Goal: Navigation & Orientation: Find specific page/section

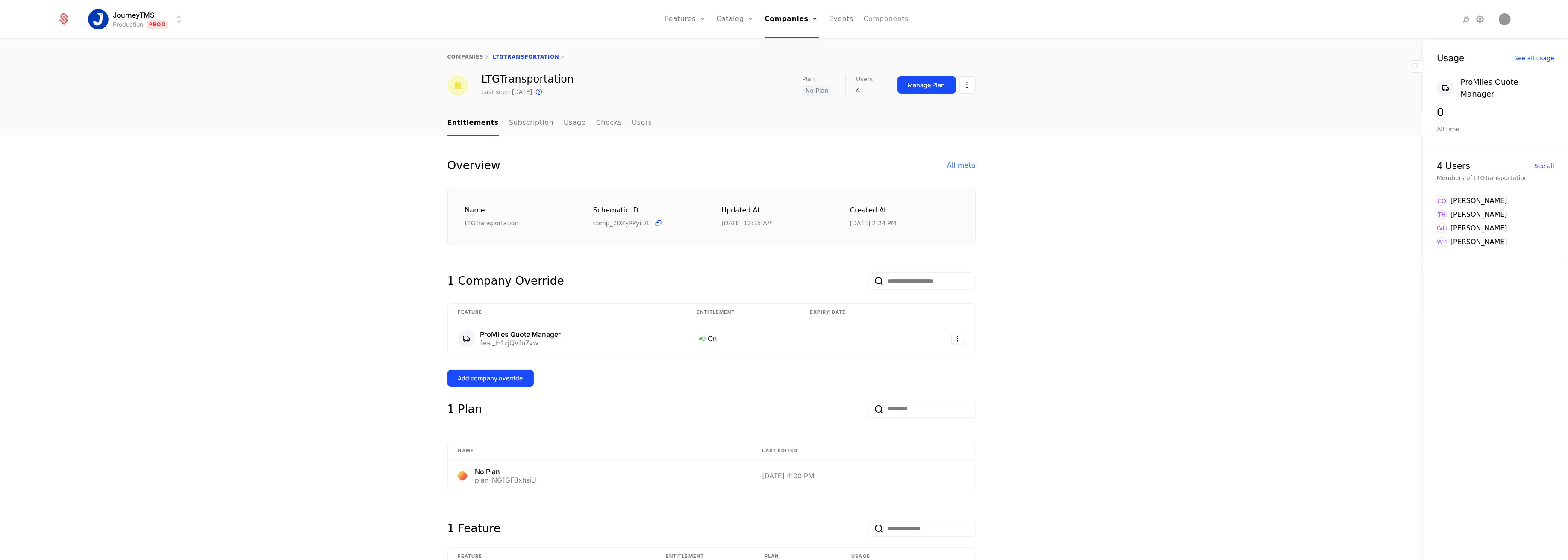
click at [892, 23] on link "Components" at bounding box center [886, 19] width 45 height 38
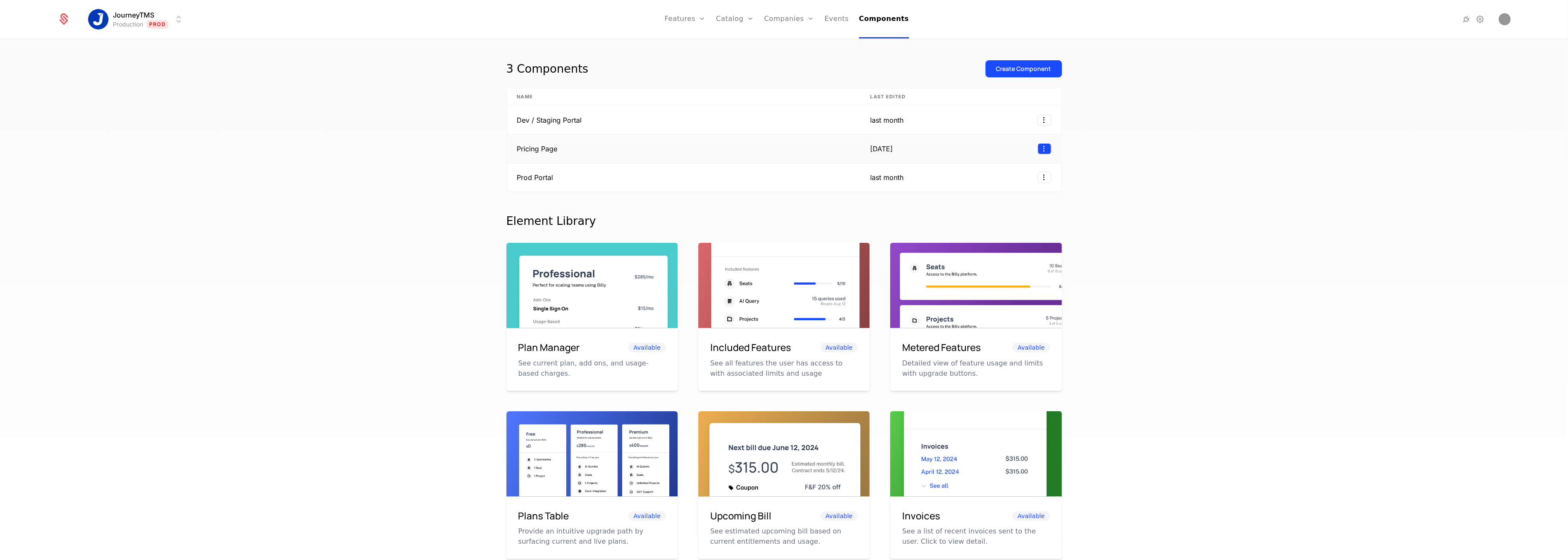
click at [1044, 149] on html "JourneyTMS Production Prod Features Features Flags Catalog Plans Add Ons Credit…" at bounding box center [784, 280] width 1568 height 560
click at [976, 187] on div "Edit" at bounding box center [979, 190] width 15 height 12
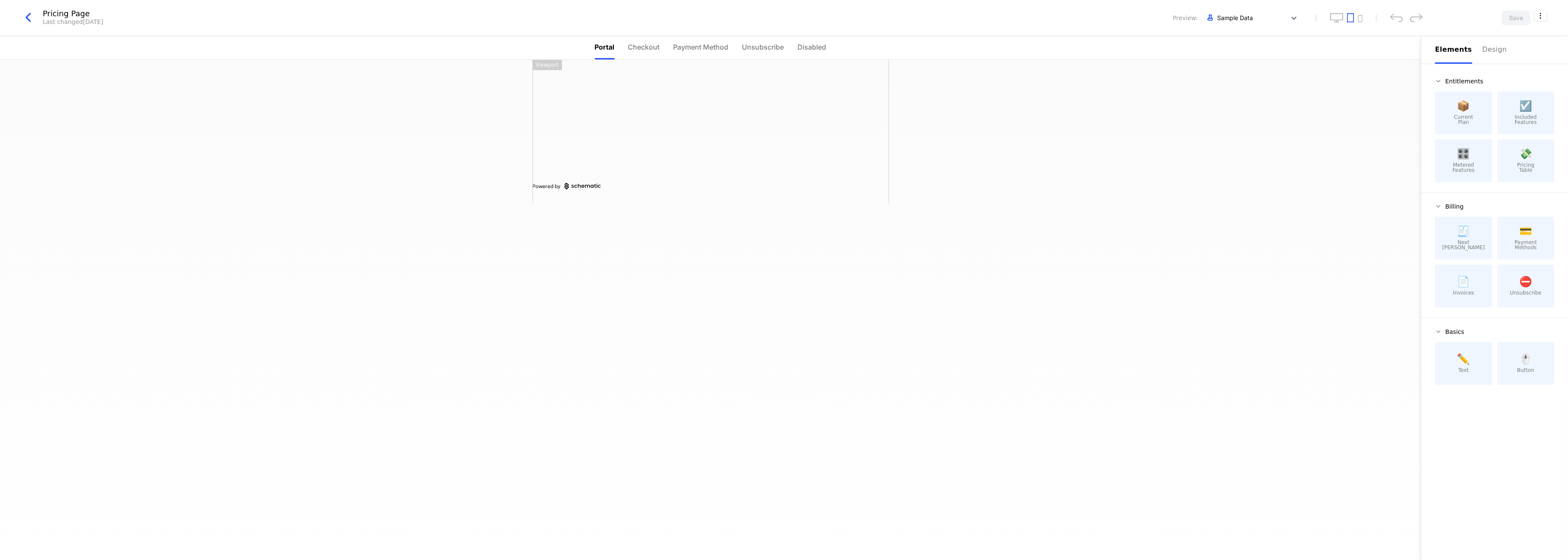
click at [31, 14] on icon "button" at bounding box center [28, 17] width 15 height 15
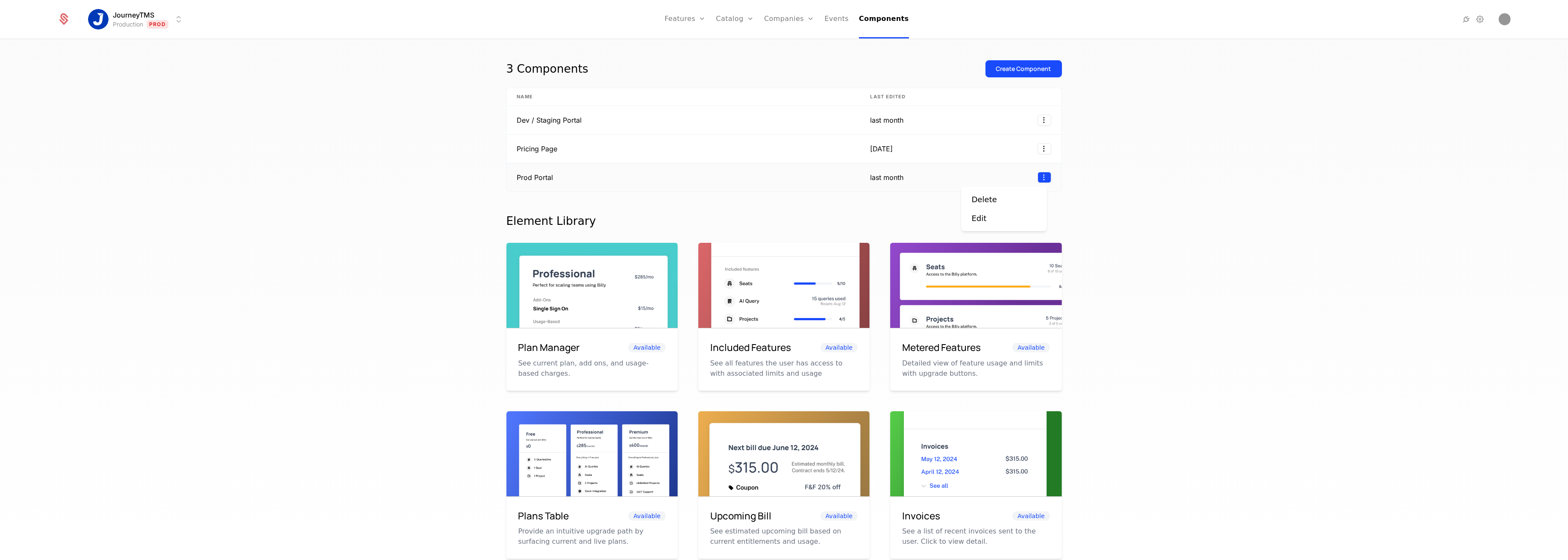
click at [1034, 172] on html "JourneyTMS Production Prod Features Features Flags Catalog Plans Add Ons Credit…" at bounding box center [784, 280] width 1568 height 560
click at [975, 219] on div "Edit" at bounding box center [979, 219] width 15 height 12
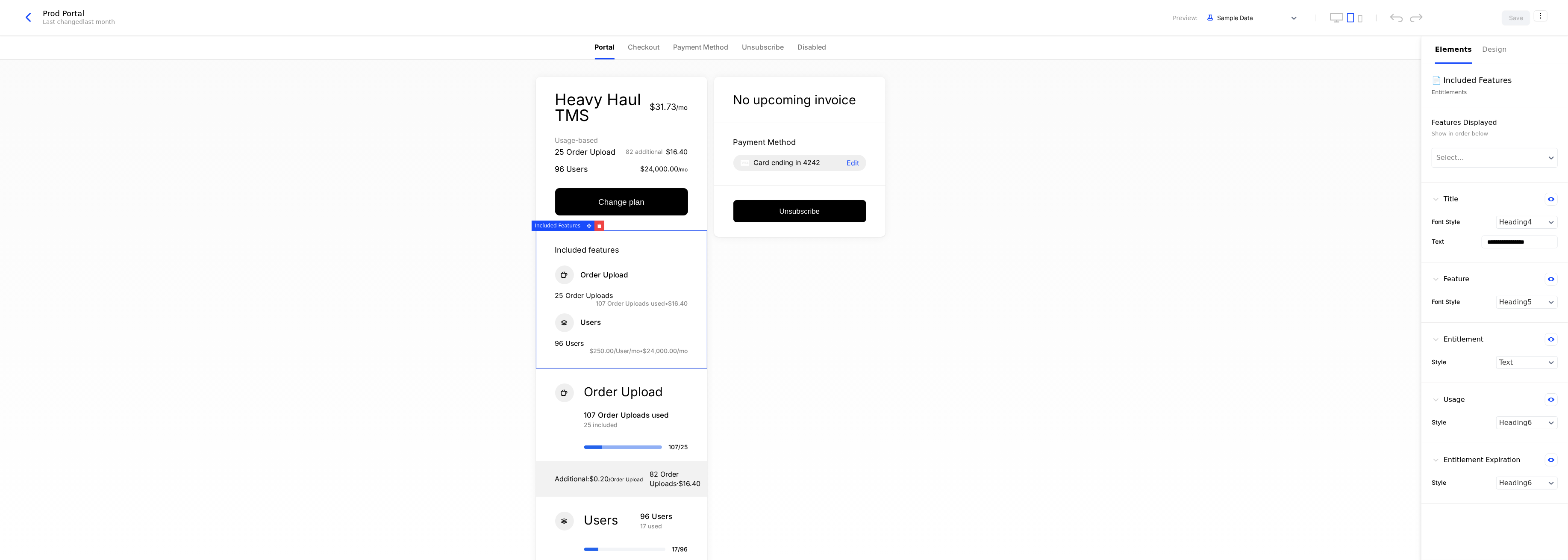
click at [555, 318] on icon at bounding box center [564, 323] width 19 height 19
click at [1384, 159] on div "Heavy Haul TMS $31.73 / mo Usage-based 25 Order Upload 82 additional $16.40 96 …" at bounding box center [710, 309] width 1421 height 500
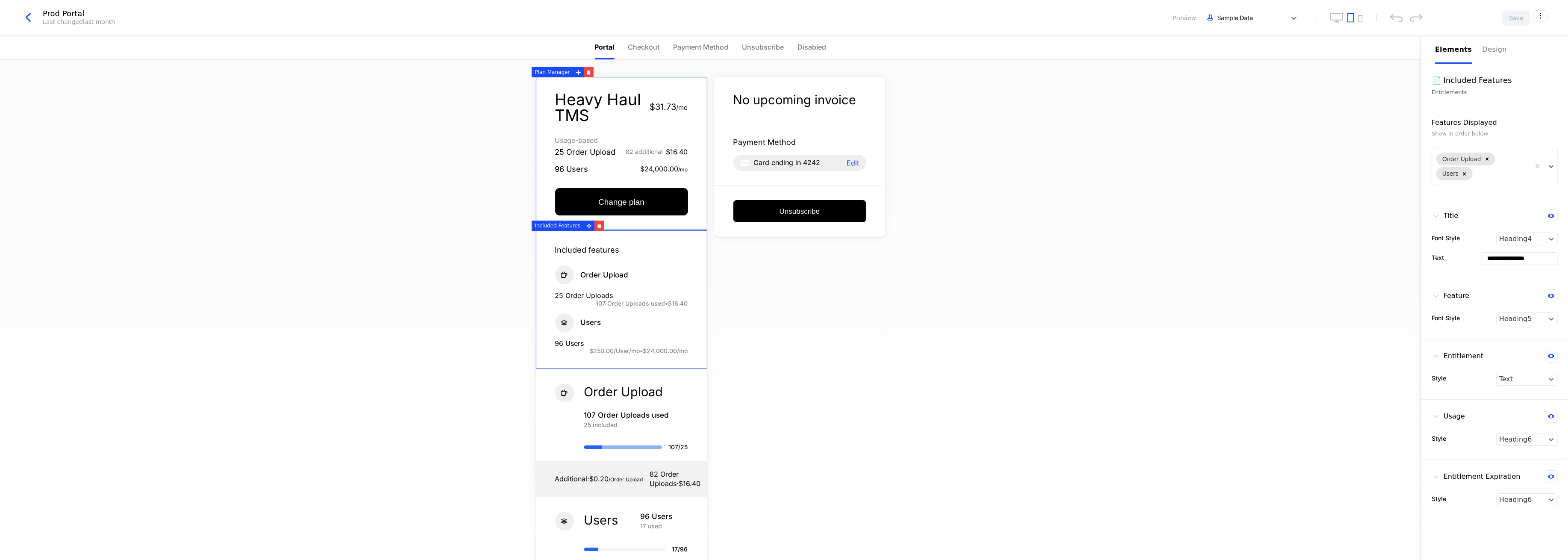
click at [26, 19] on icon "button" at bounding box center [28, 17] width 15 height 15
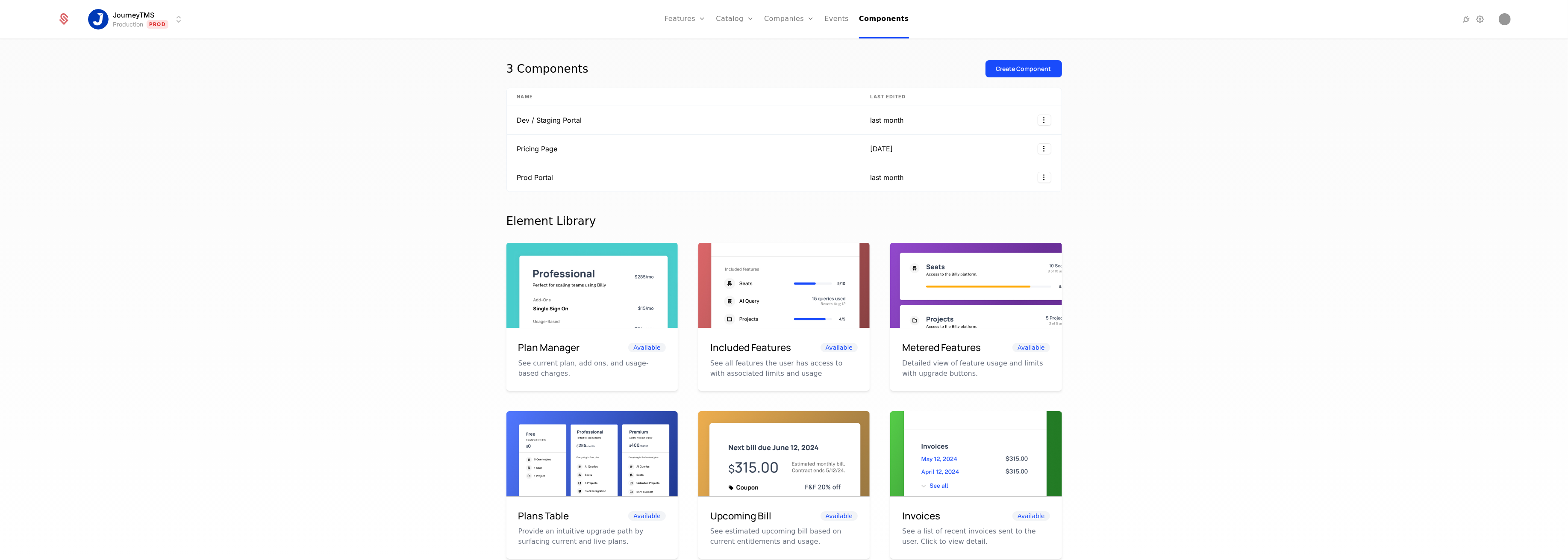
drag, startPoint x: 1318, startPoint y: 93, endPoint x: 1328, endPoint y: 38, distance: 55.9
click at [1318, 93] on div "3 Components Create Component Name Last edited Dev / Staging Portal last month …" at bounding box center [784, 302] width 1568 height 525
